Goal: Navigation & Orientation: Find specific page/section

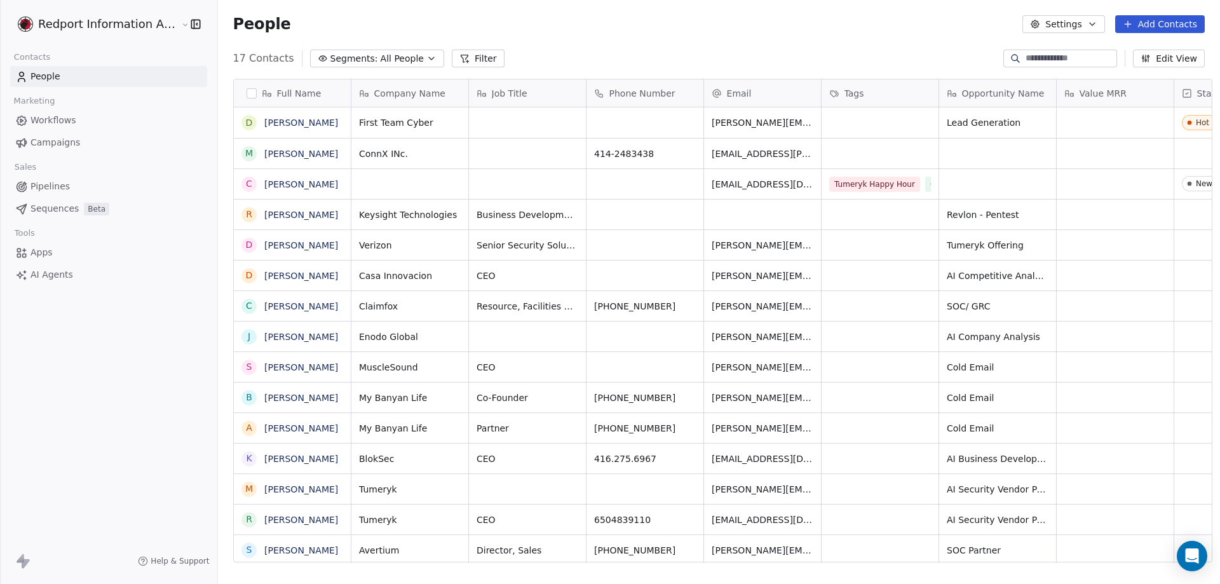
scroll to position [504, 999]
